Goal: Contribute content

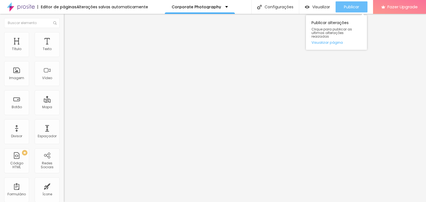
click at [360, 6] on button "Publicar" at bounding box center [352, 6] width 32 height 11
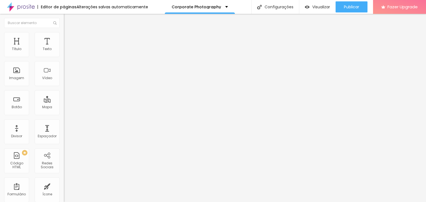
click at [64, 126] on div "Editar Texto Estilo Avançado Tipografia Voltar ao padrão Sombra DESATIVADO Volt…" at bounding box center [96, 108] width 64 height 189
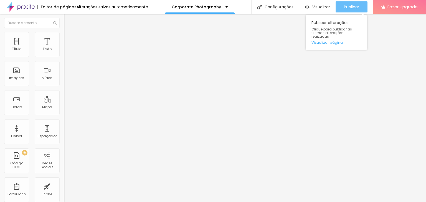
click at [355, 7] on span "Publicar" at bounding box center [351, 7] width 15 height 4
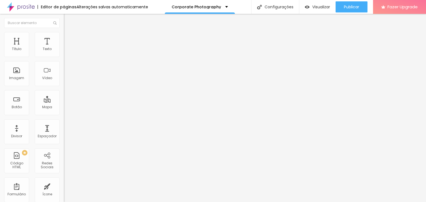
click at [64, 48] on span "Trocar imagem" at bounding box center [79, 45] width 30 height 5
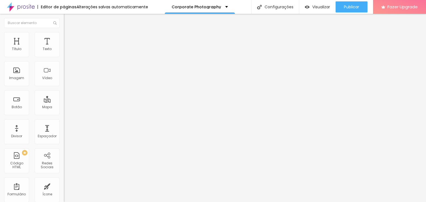
click at [64, 48] on span "Trocar imagem" at bounding box center [79, 45] width 30 height 5
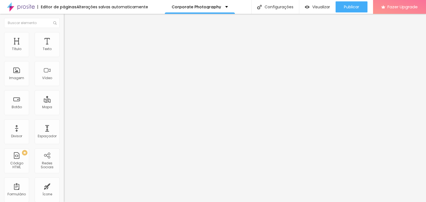
click at [64, 48] on span "Trocar imagem" at bounding box center [79, 45] width 30 height 5
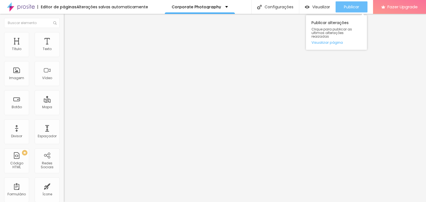
click at [342, 6] on button "Publicar" at bounding box center [352, 6] width 32 height 11
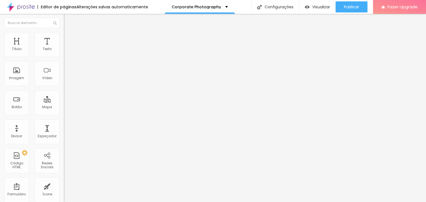
click at [64, 38] on li "Estilo" at bounding box center [96, 35] width 64 height 6
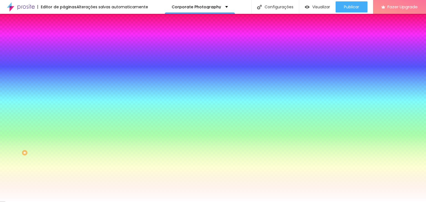
click at [69, 39] on span "Avançado" at bounding box center [78, 41] width 18 height 5
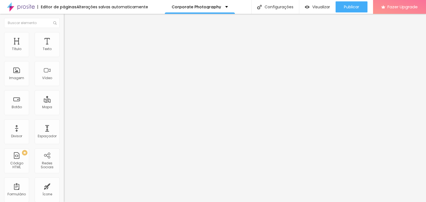
click at [64, 32] on li "Conteúdo" at bounding box center [96, 30] width 64 height 6
